Goal: Transaction & Acquisition: Obtain resource

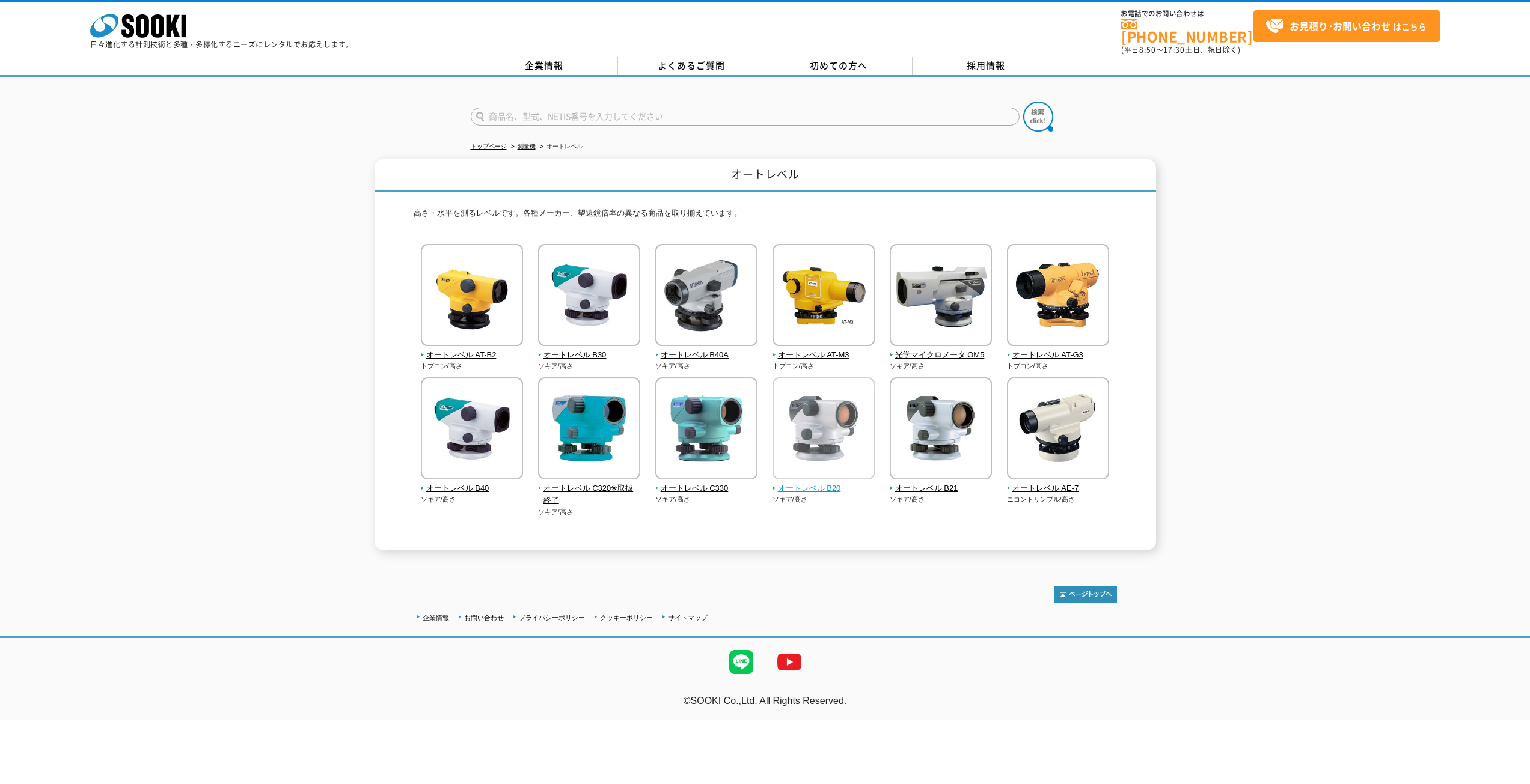
click at [829, 483] on span "オートレベル B20" at bounding box center [823, 489] width 103 height 13
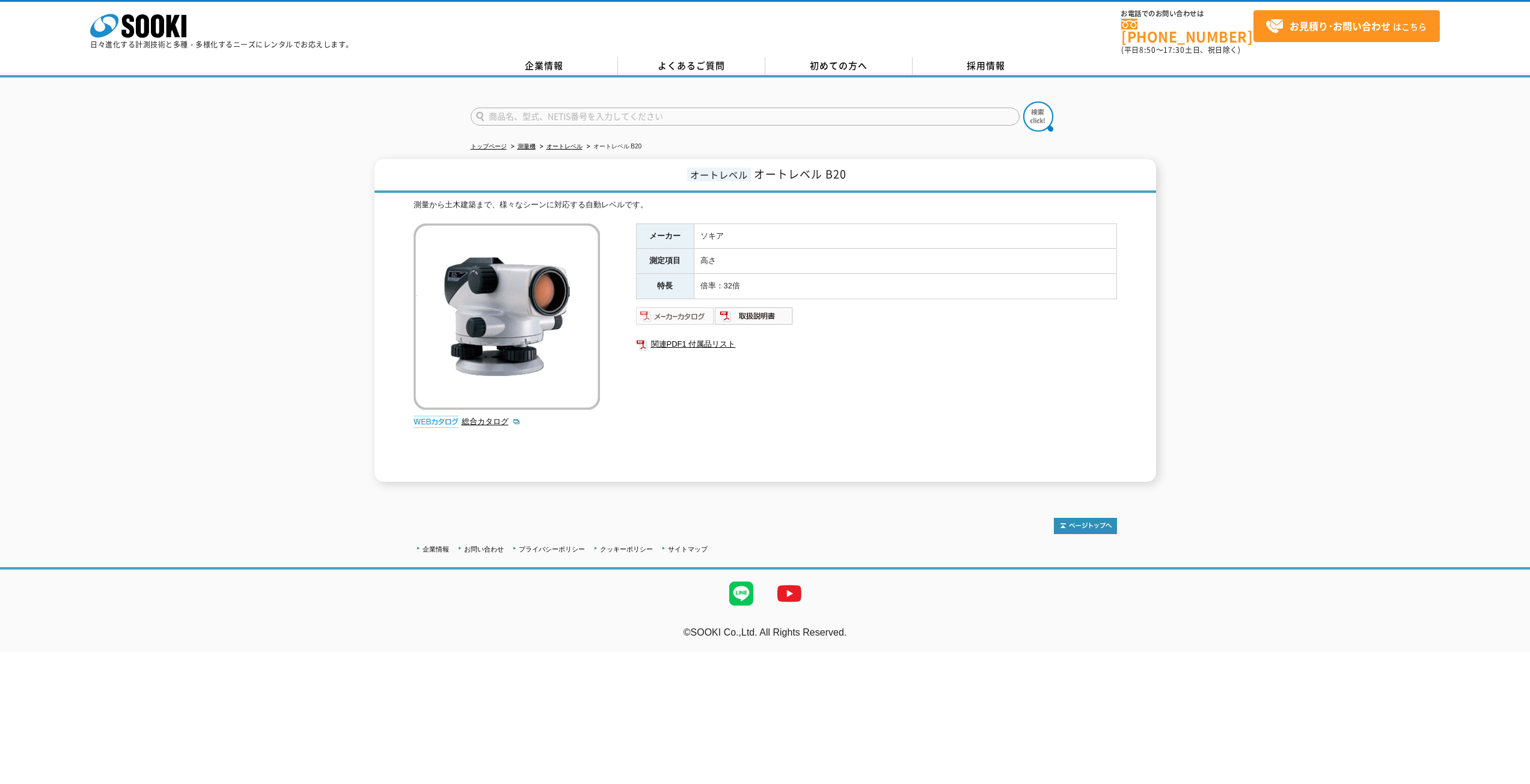
click at [685, 306] on img at bounding box center [675, 316] width 78 height 19
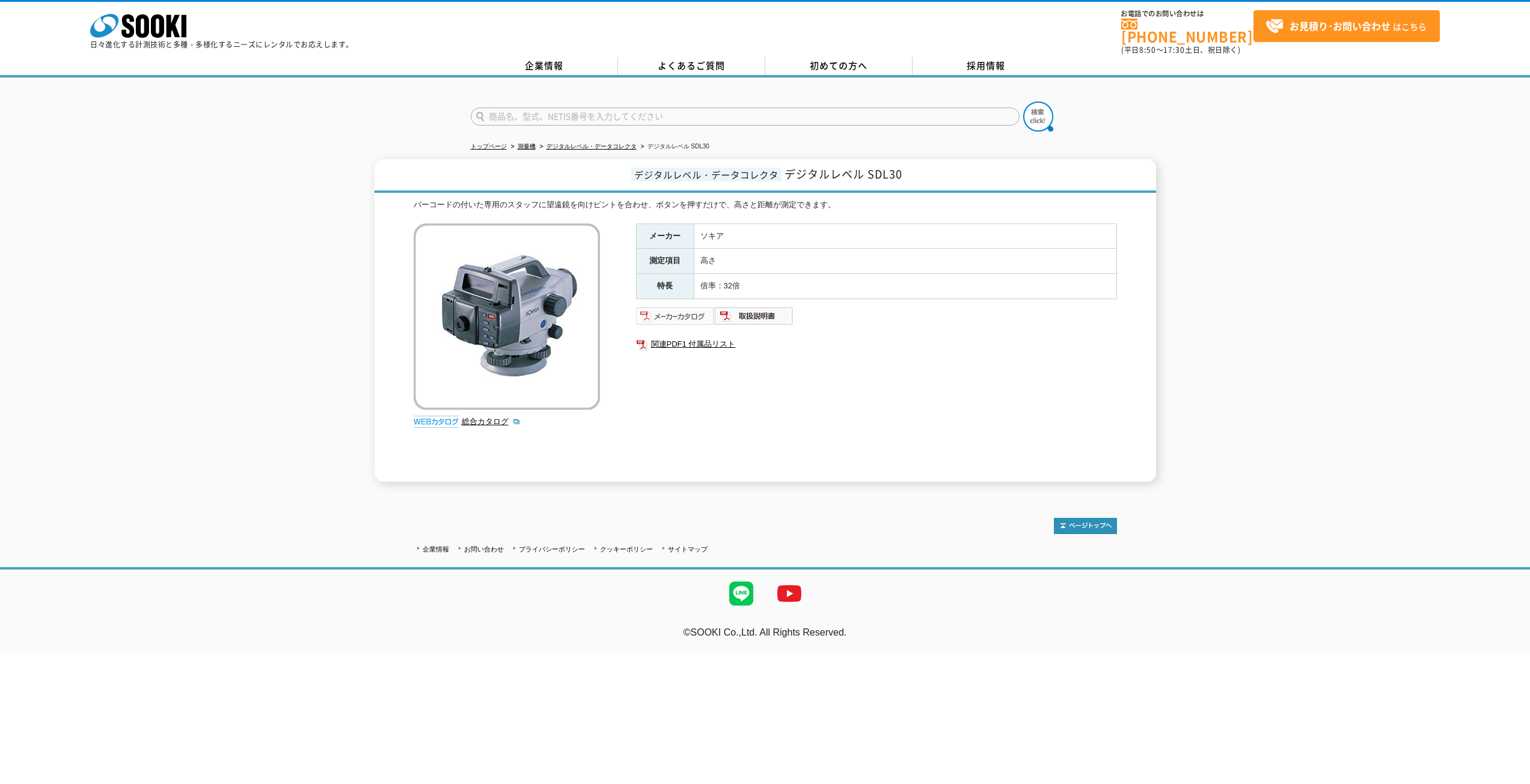
click at [688, 308] on img at bounding box center [675, 316] width 78 height 19
